Goal: Check status: Check status

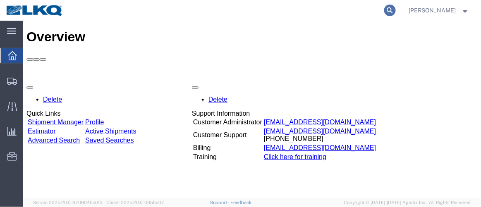
click at [396, 10] on icon at bounding box center [390, 11] width 12 height 12
type input "56806140"
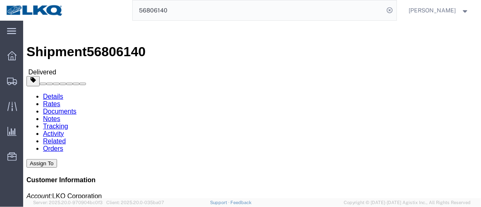
click link "Tracking"
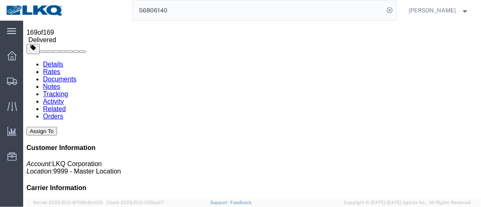
scroll to position [75, 0]
